Goal: Use online tool/utility: Utilize a website feature to perform a specific function

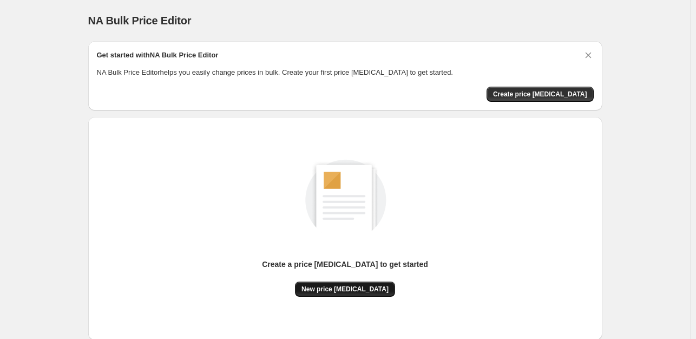
click at [360, 287] on span "New price change job" at bounding box center [344, 289] width 87 height 9
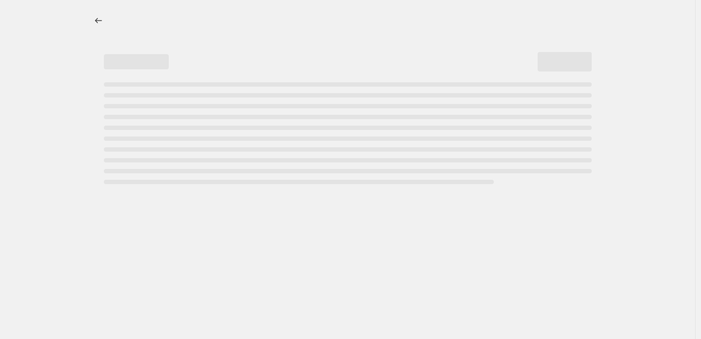
select select "percentage"
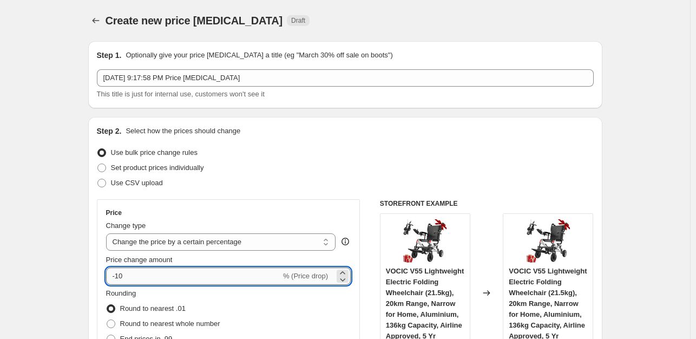
click at [157, 276] on input "-10" at bounding box center [193, 275] width 175 height 17
type input "-1"
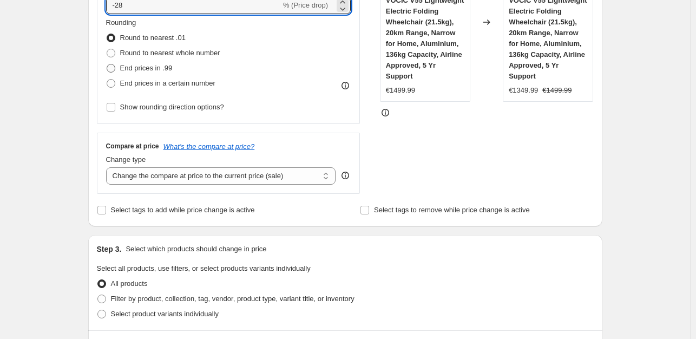
type input "-28"
click at [114, 61] on label "End prices in .99" at bounding box center [139, 68] width 67 height 15
click at [107, 64] on input "End prices in .99" at bounding box center [107, 64] width 1 height 1
radio input "true"
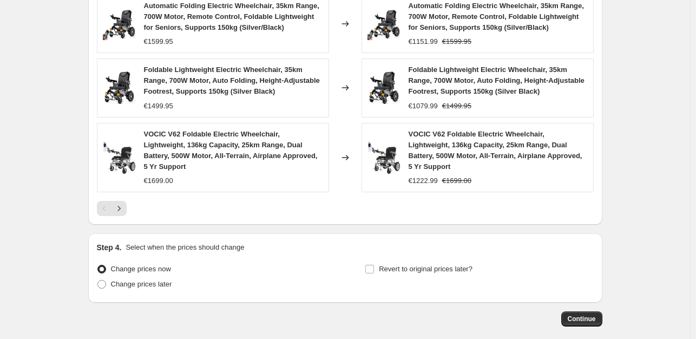
scroll to position [814, 0]
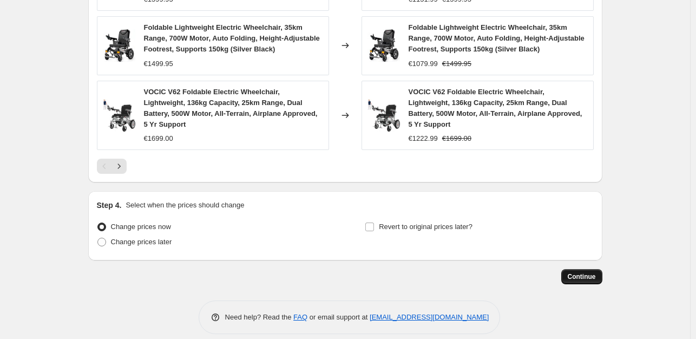
click at [589, 272] on span "Continue" at bounding box center [582, 276] width 28 height 9
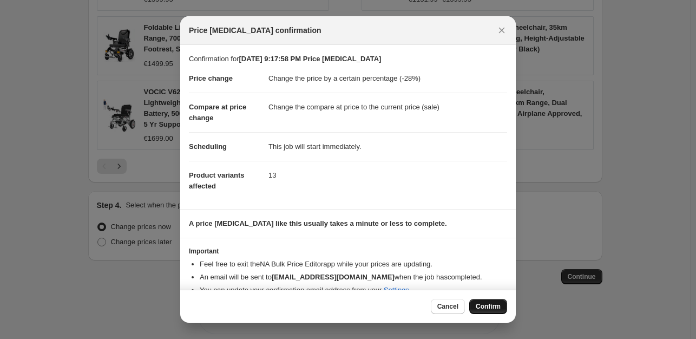
click at [492, 304] on span "Confirm" at bounding box center [488, 306] width 25 height 9
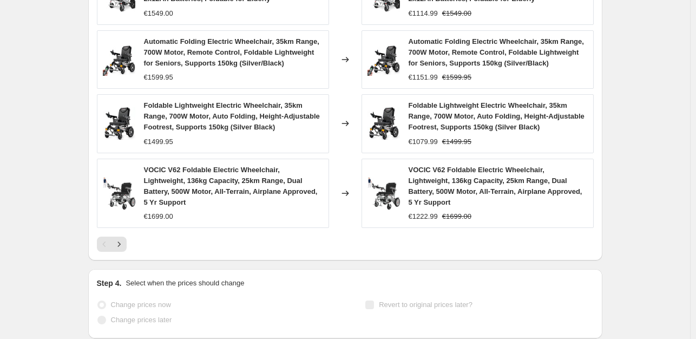
select select "percentage"
